Goal: Information Seeking & Learning: Learn about a topic

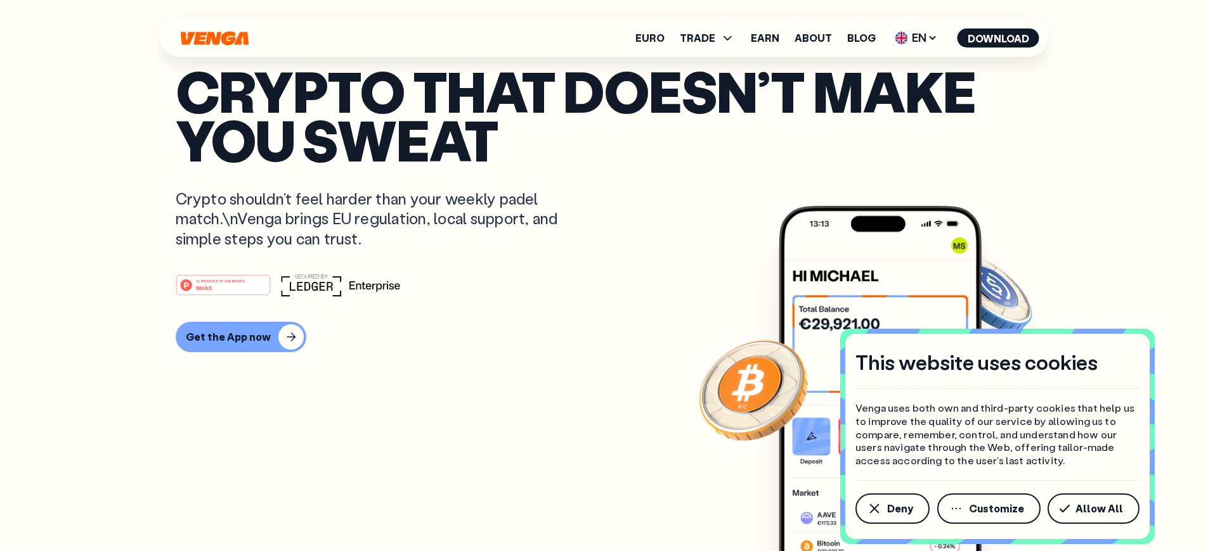
scroll to position [5844, 0]
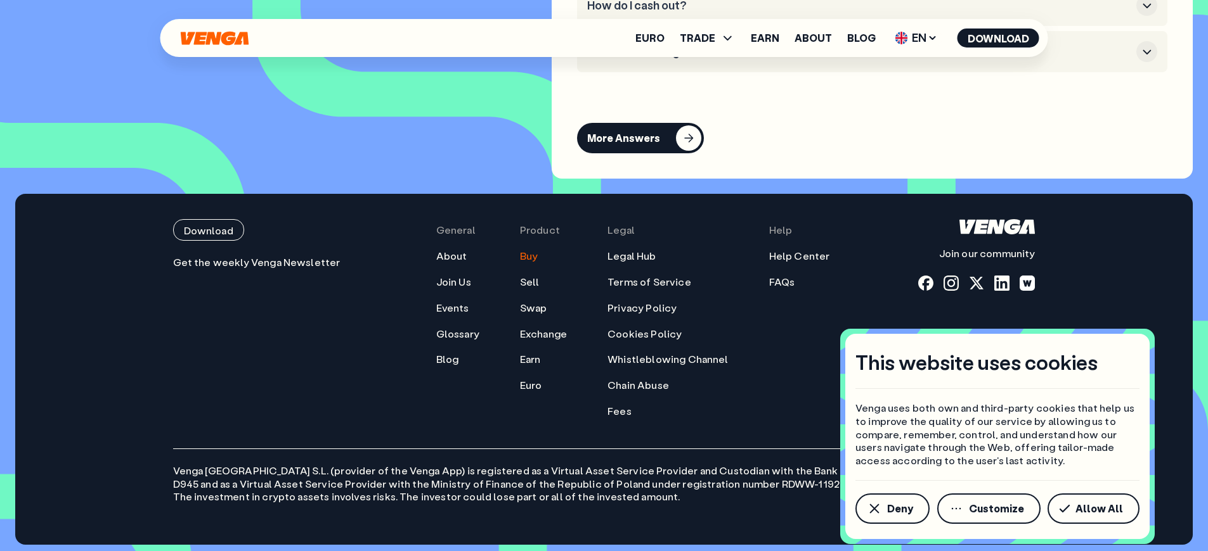
click at [538, 263] on link "Buy" at bounding box center [529, 256] width 18 height 13
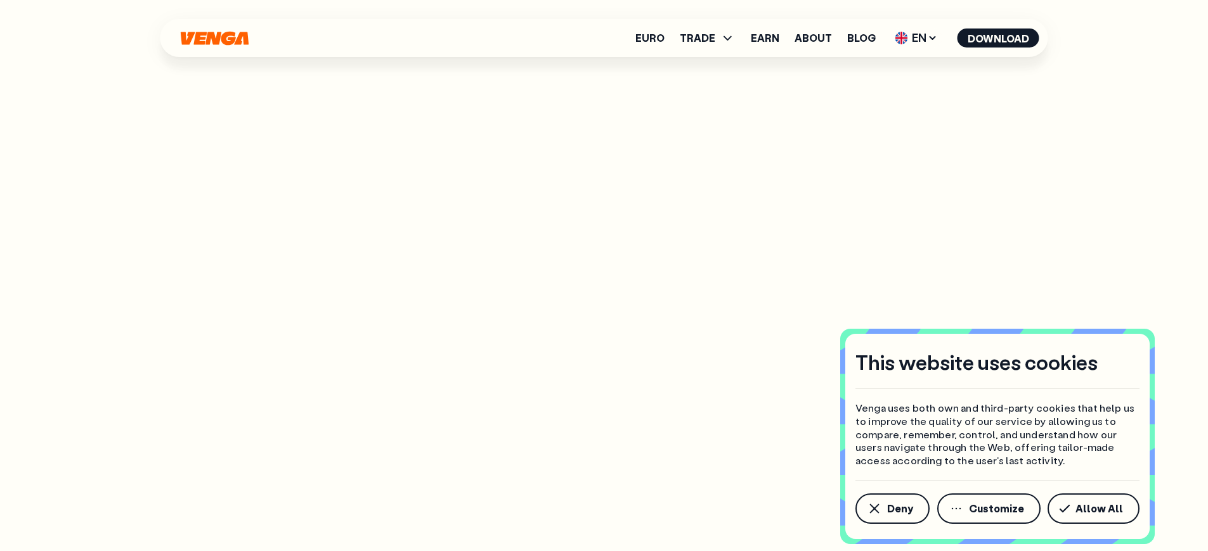
scroll to position [1443, 0]
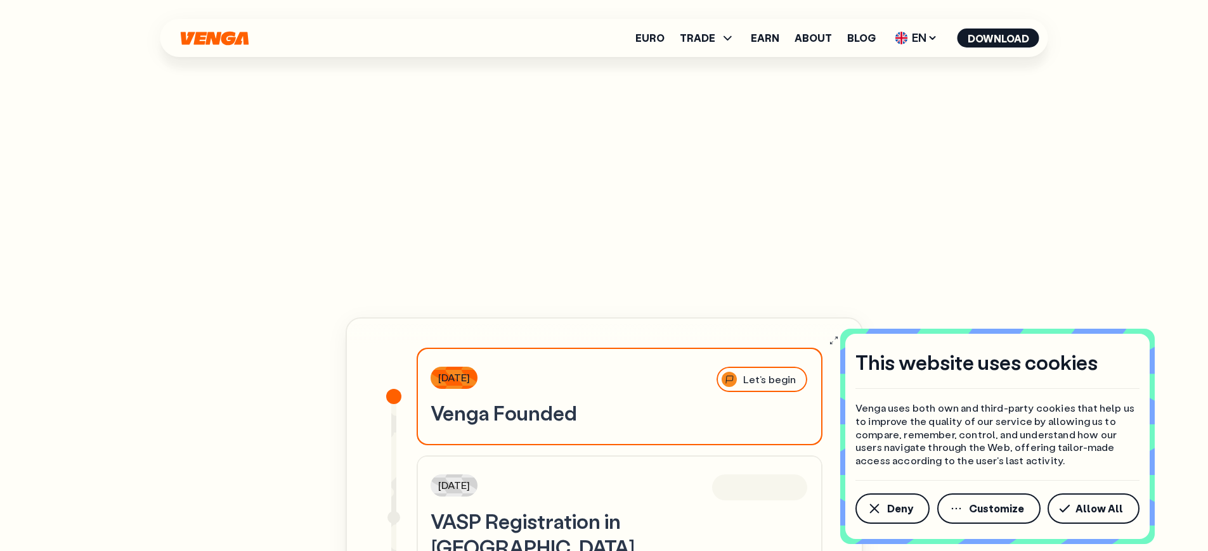
scroll to position [3808, 0]
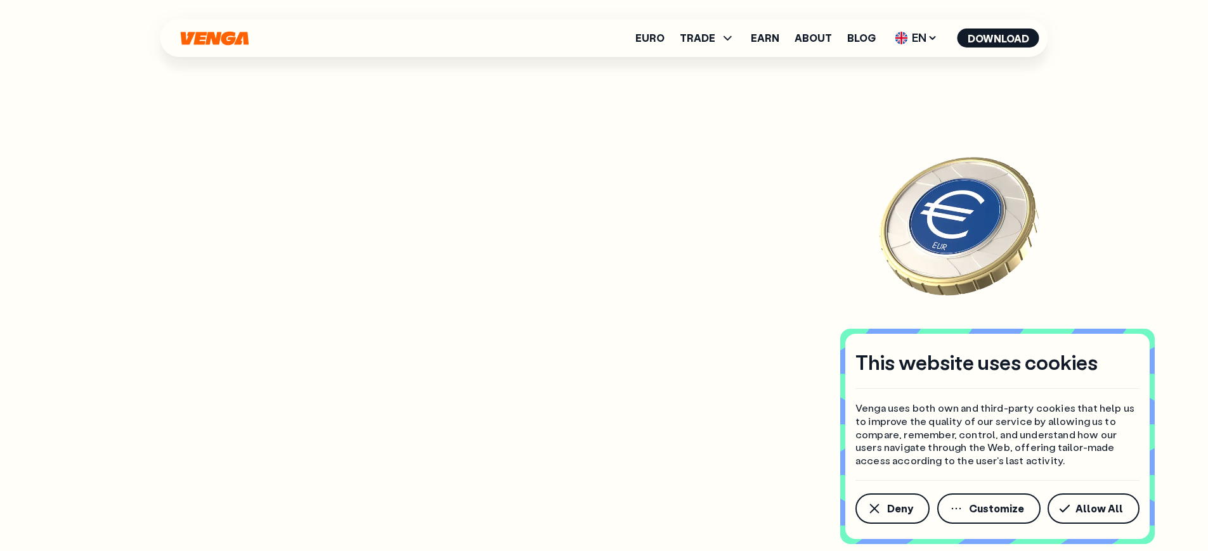
scroll to position [1443, 0]
